Goal: Task Accomplishment & Management: Manage account settings

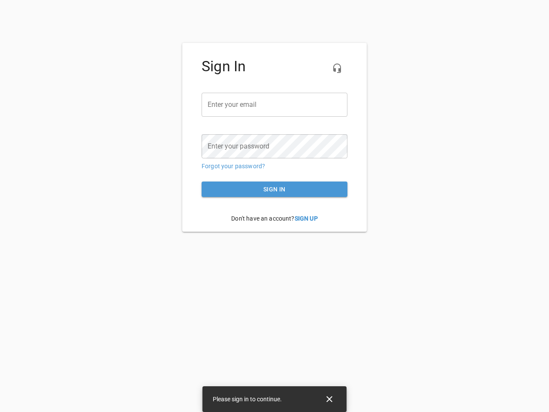
click at [337, 68] on icon "button" at bounding box center [337, 68] width 10 height 10
click at [275, 105] on input "email" at bounding box center [275, 105] width 146 height 24
click at [330, 399] on icon "Close" at bounding box center [330, 399] width 6 height 6
